Goal: Task Accomplishment & Management: Complete application form

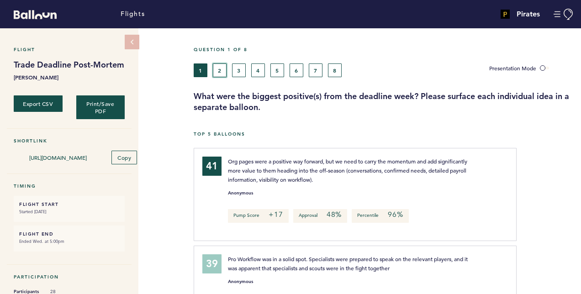
click at [223, 65] on button "2" at bounding box center [220, 70] width 14 height 14
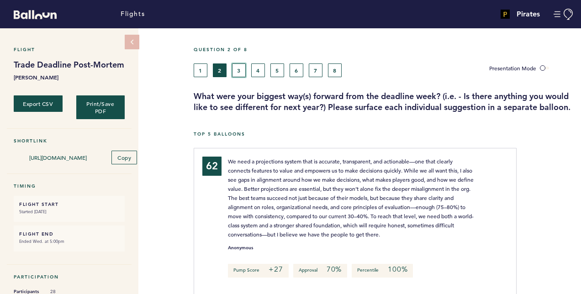
click at [244, 73] on button "3" at bounding box center [239, 70] width 14 height 14
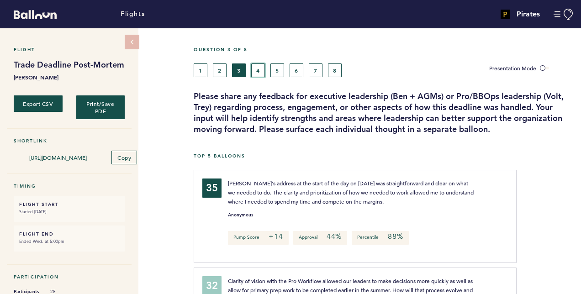
click at [258, 72] on button "4" at bounding box center [258, 70] width 14 height 14
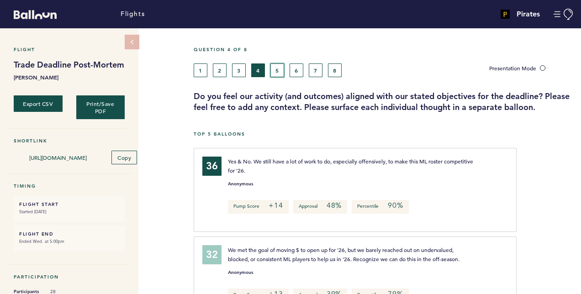
click at [281, 67] on button "5" at bounding box center [277, 70] width 14 height 14
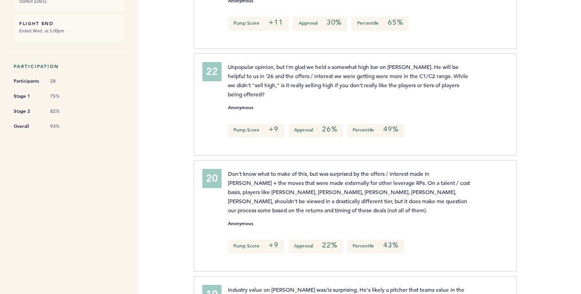
scroll to position [211, 0]
click at [492, 119] on div "Unpopular opinion, but I'm glad we held a somewhat high bar on Santana. He will…" at bounding box center [362, 103] width 283 height 82
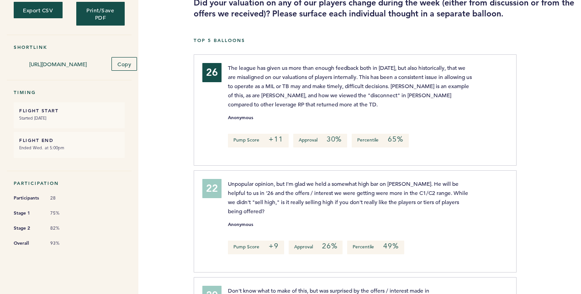
scroll to position [0, 0]
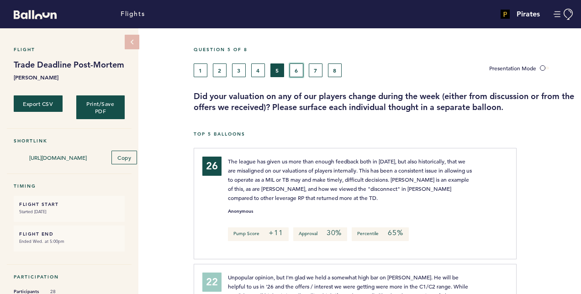
click at [301, 68] on button "6" at bounding box center [297, 70] width 14 height 14
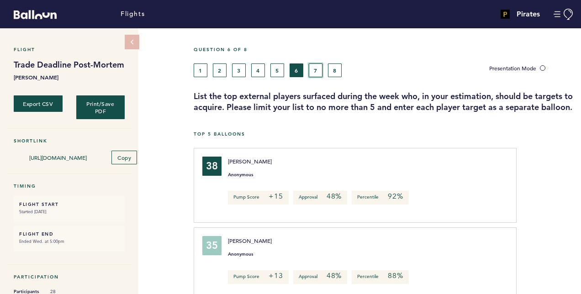
click at [316, 69] on button "7" at bounding box center [316, 70] width 14 height 14
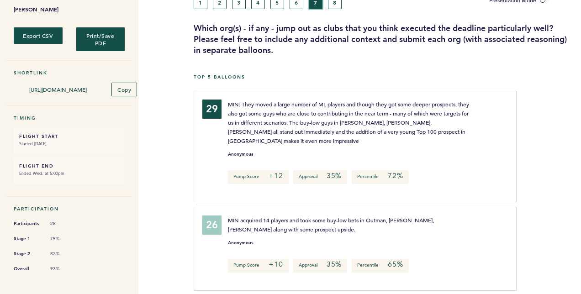
scroll to position [5, 0]
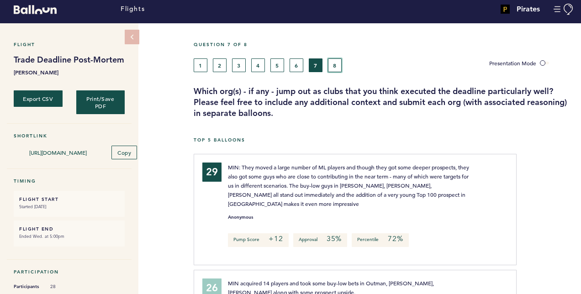
click at [339, 61] on button "8" at bounding box center [335, 65] width 14 height 14
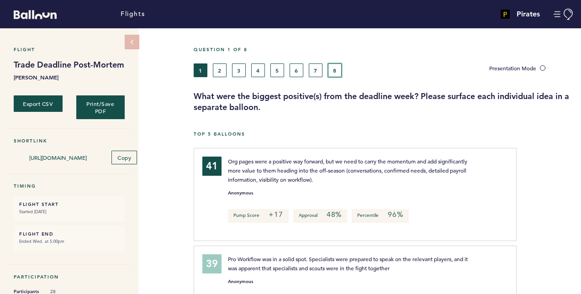
click at [332, 76] on button "8" at bounding box center [335, 70] width 14 height 14
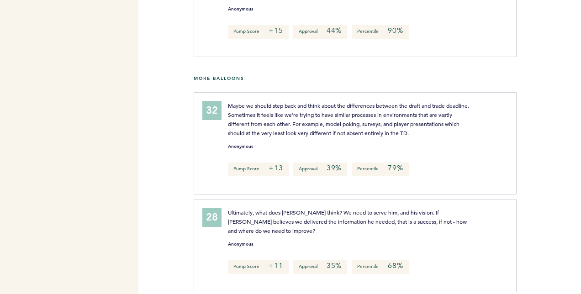
scroll to position [593, 0]
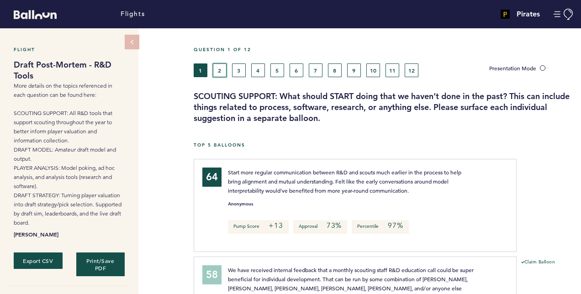
click at [220, 74] on button "2" at bounding box center [220, 70] width 14 height 14
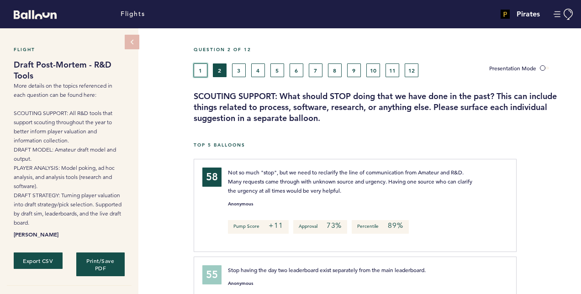
click at [199, 68] on button "1" at bounding box center [201, 70] width 14 height 14
